Goal: Navigation & Orientation: Find specific page/section

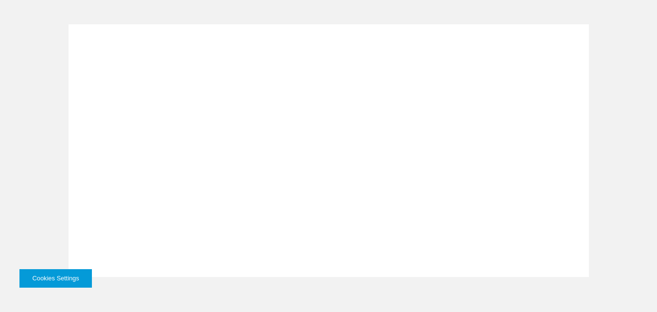
scroll to position [2144, 0]
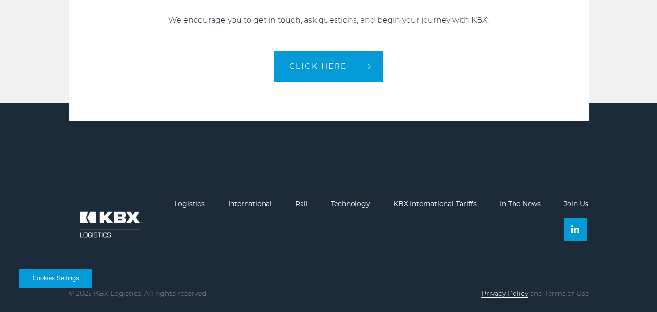
click at [511, 293] on link "Privacy Policy" at bounding box center [504, 293] width 47 height 9
click at [562, 291] on link "Terms of Use" at bounding box center [566, 293] width 44 height 9
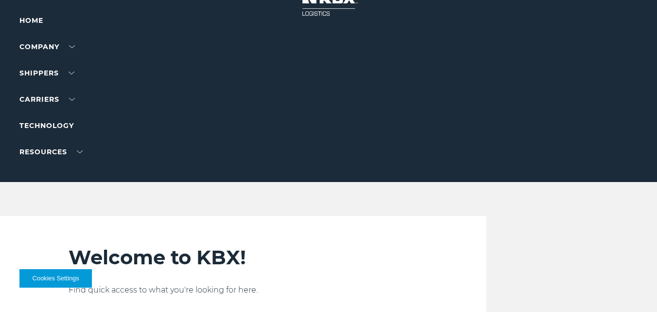
scroll to position [0, 0]
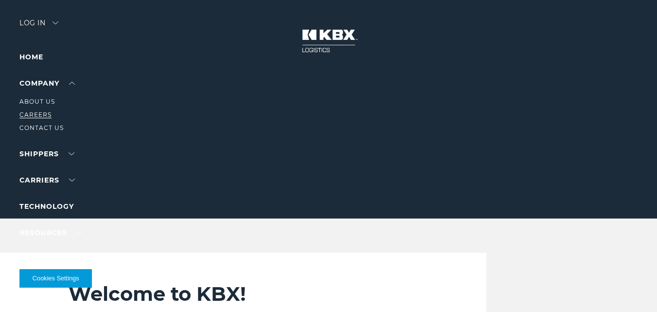
click at [40, 111] on link "Careers" at bounding box center [35, 114] width 32 height 7
click at [35, 127] on link "Contact Us" at bounding box center [41, 127] width 44 height 7
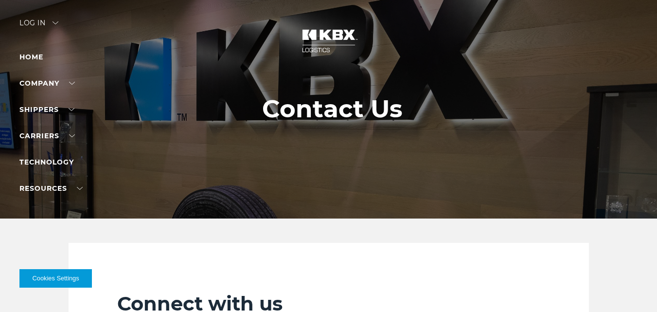
scroll to position [506, 0]
